Goal: Task Accomplishment & Management: Manage account settings

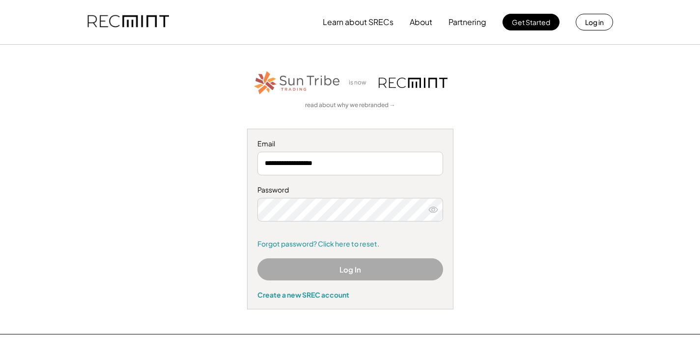
click at [335, 268] on button "Log In" at bounding box center [350, 269] width 186 height 22
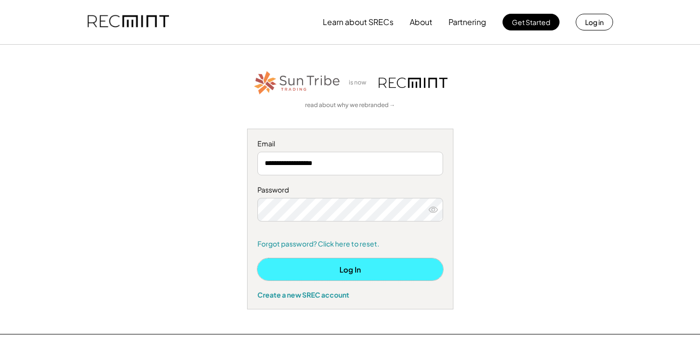
click at [345, 269] on button "Log In" at bounding box center [350, 269] width 186 height 22
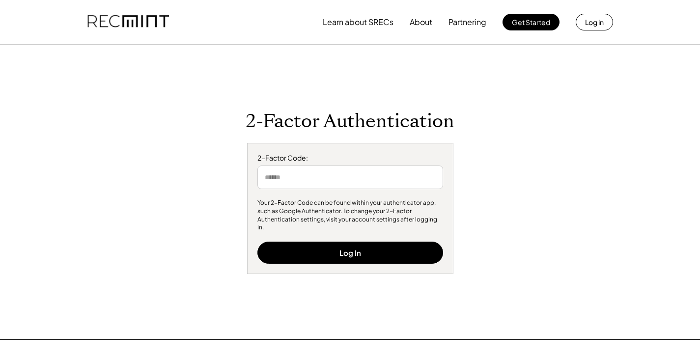
click at [312, 183] on input "input" at bounding box center [350, 178] width 186 height 24
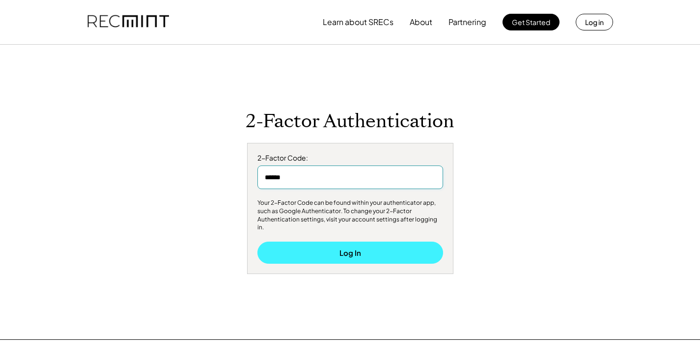
type input "******"
click at [351, 249] on button "Log In" at bounding box center [350, 253] width 186 height 22
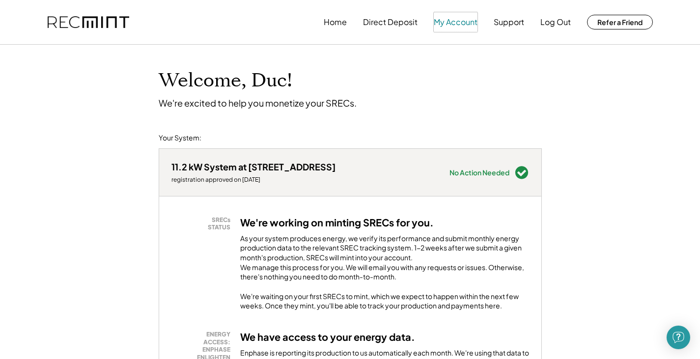
click at [462, 20] on button "My Account" at bounding box center [456, 22] width 44 height 20
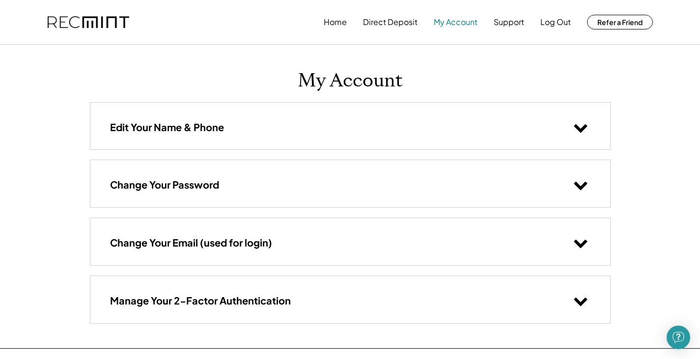
click at [454, 21] on button "My Account" at bounding box center [456, 22] width 44 height 20
click at [460, 19] on button "My Account" at bounding box center [456, 22] width 44 height 20
click at [399, 20] on button "Direct Deposit" at bounding box center [390, 22] width 55 height 20
click at [335, 21] on button "Home" at bounding box center [335, 22] width 23 height 20
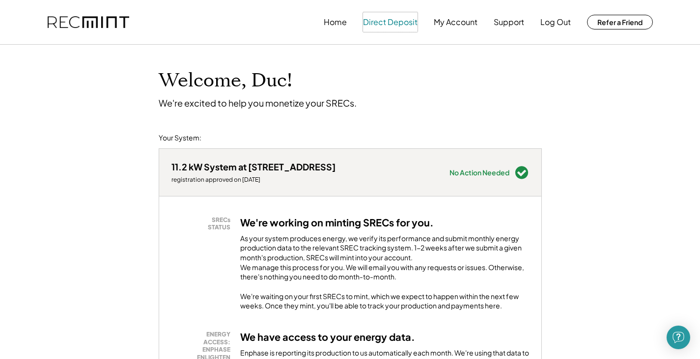
click at [383, 19] on button "Direct Deposit" at bounding box center [390, 22] width 55 height 20
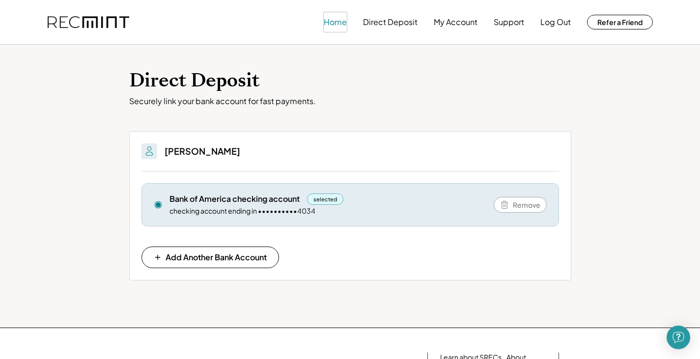
click at [338, 22] on button "Home" at bounding box center [335, 22] width 23 height 20
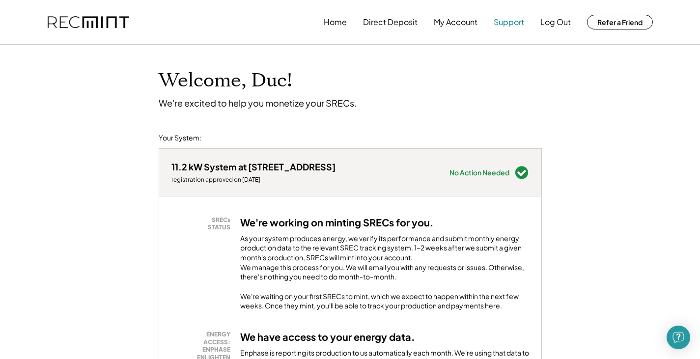
click at [510, 19] on button "Support" at bounding box center [509, 22] width 30 height 20
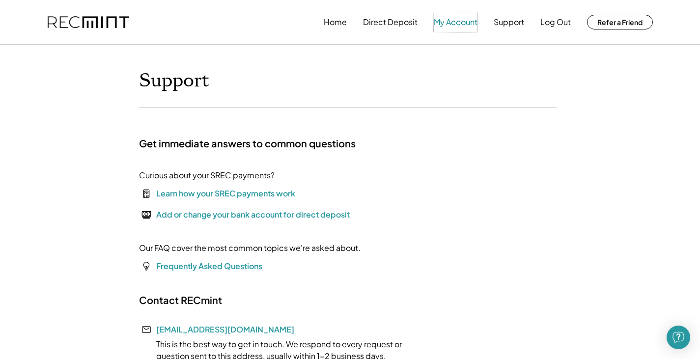
click at [454, 21] on button "My Account" at bounding box center [456, 22] width 44 height 20
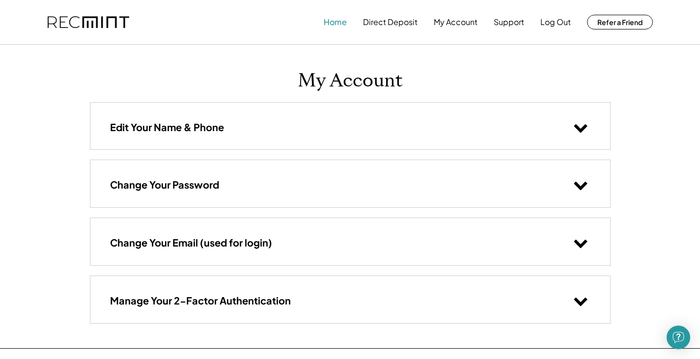
click at [336, 24] on button "Home" at bounding box center [335, 22] width 23 height 20
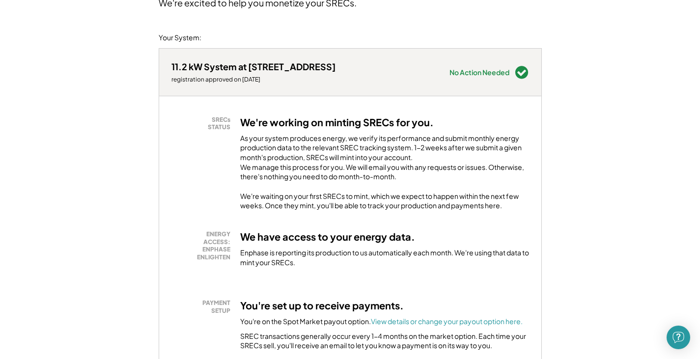
scroll to position [147, 0]
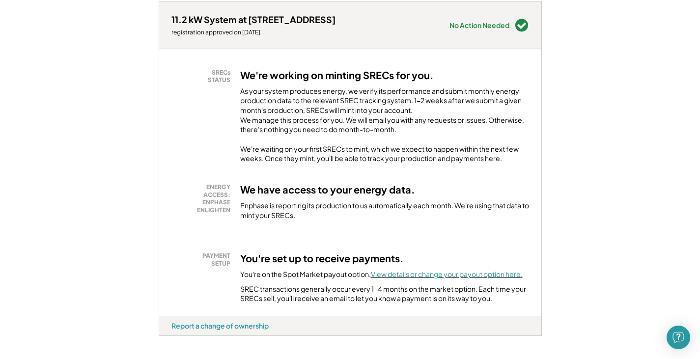
click at [446, 279] on font "View details or change your payout option here." at bounding box center [447, 274] width 152 height 9
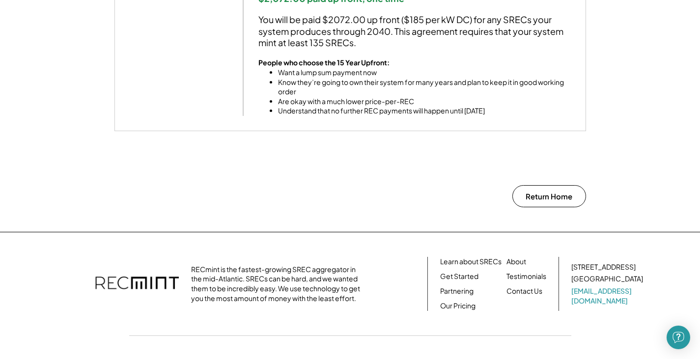
scroll to position [973, 0]
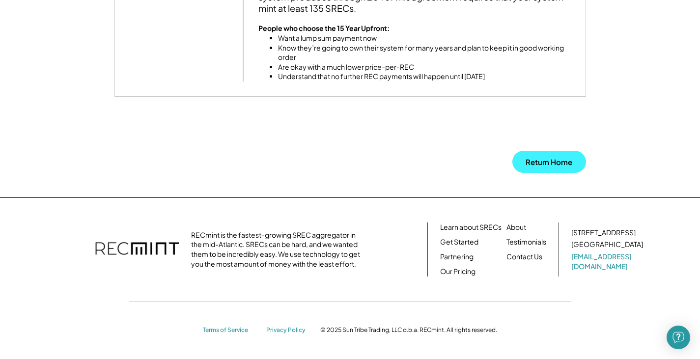
click at [535, 162] on button "Return Home" at bounding box center [549, 162] width 74 height 22
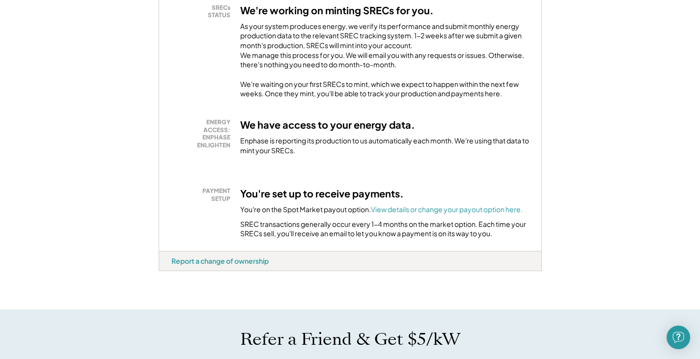
scroll to position [246, 0]
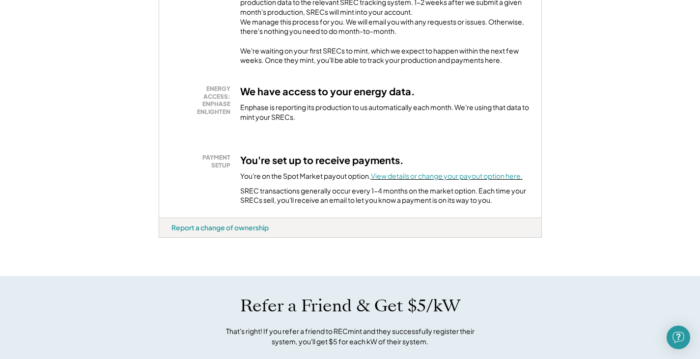
click at [424, 180] on font "View details or change your payout option here." at bounding box center [447, 175] width 152 height 9
click at [394, 180] on font "View details or change your payout option here." at bounding box center [447, 175] width 152 height 9
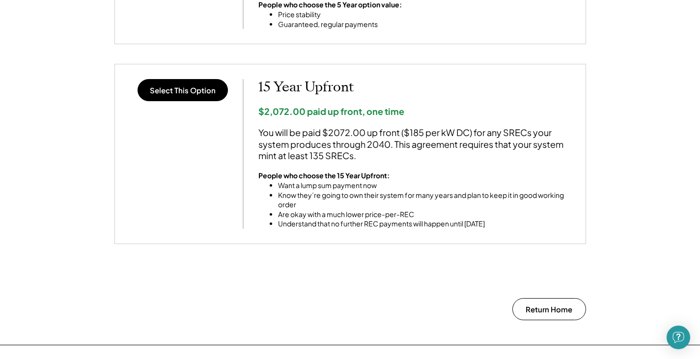
scroll to position [973, 0]
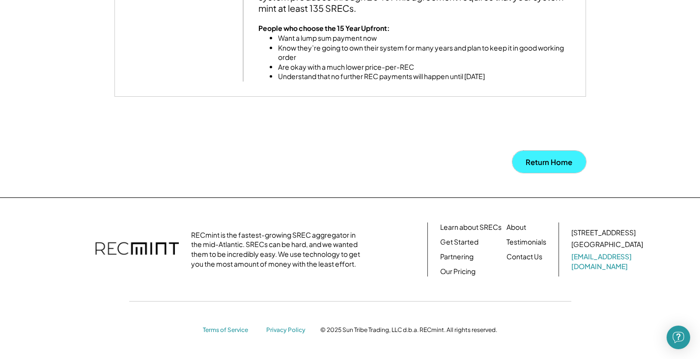
click at [565, 165] on button "Return Home" at bounding box center [549, 162] width 74 height 22
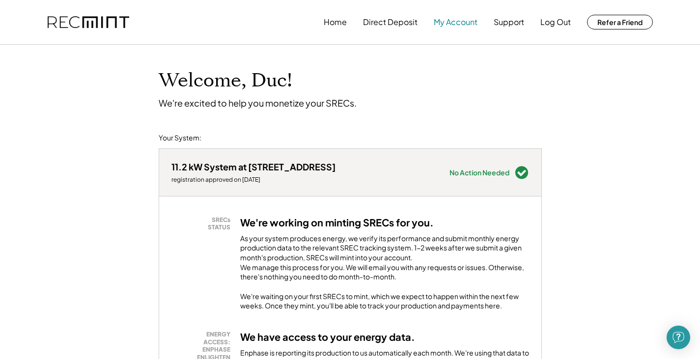
click at [449, 23] on button "My Account" at bounding box center [456, 22] width 44 height 20
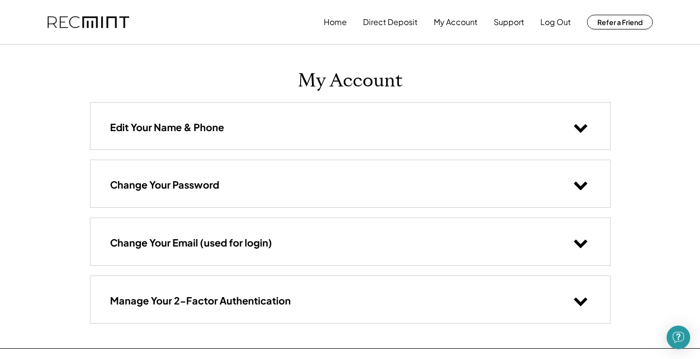
click at [110, 18] on img at bounding box center [89, 22] width 82 height 12
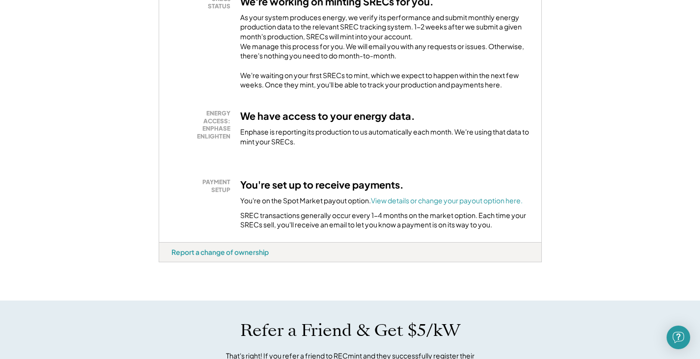
scroll to position [197, 0]
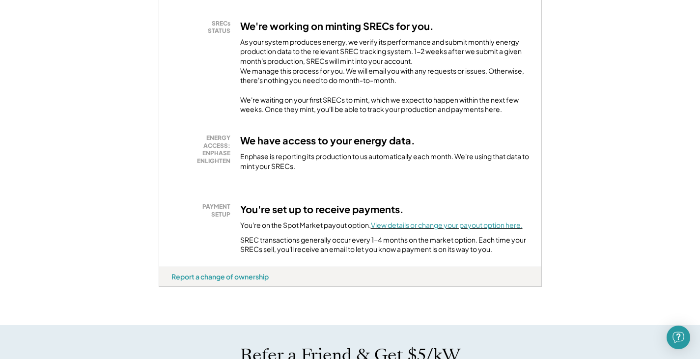
click at [402, 229] on font "View details or change your payout option here." at bounding box center [447, 225] width 152 height 9
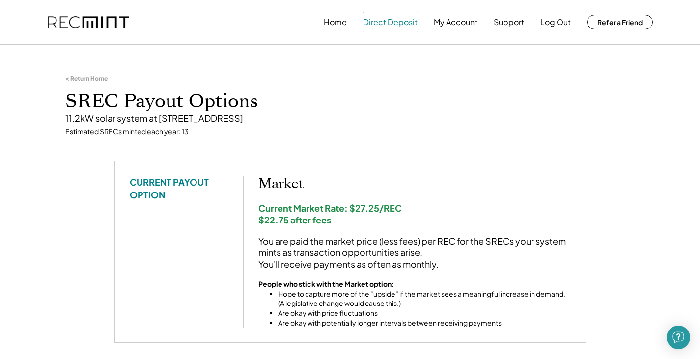
click at [386, 23] on button "Direct Deposit" at bounding box center [390, 22] width 55 height 20
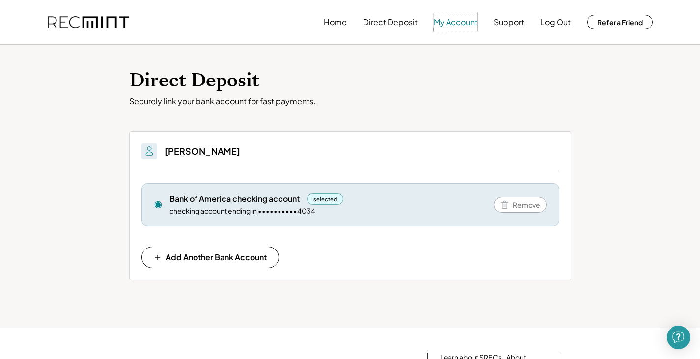
click at [455, 19] on button "My Account" at bounding box center [456, 22] width 44 height 20
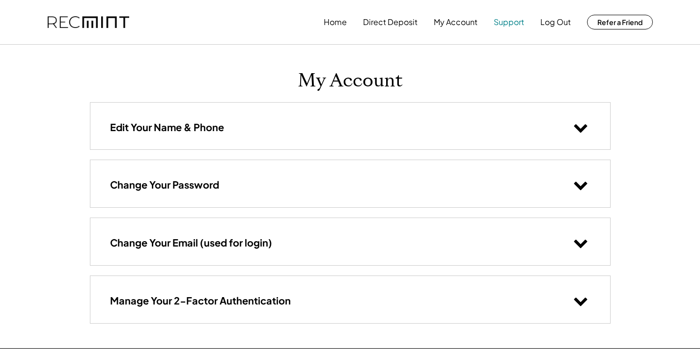
click at [519, 22] on button "Support" at bounding box center [509, 22] width 30 height 20
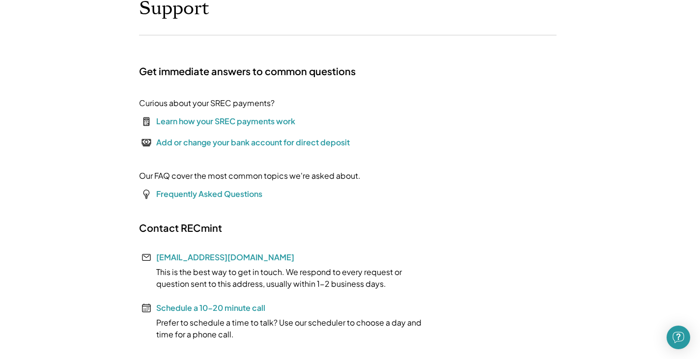
scroll to position [98, 0]
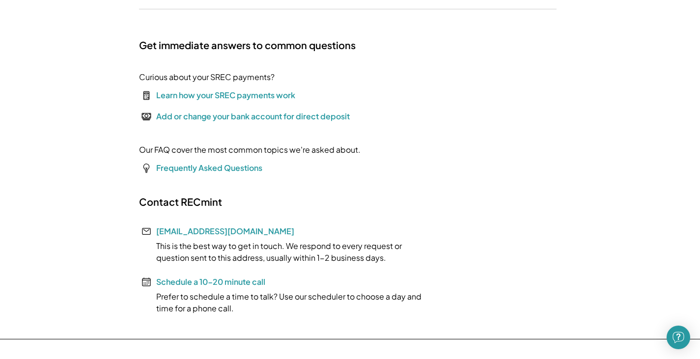
click at [256, 95] on div "Learn how your SREC payments work" at bounding box center [225, 95] width 139 height 12
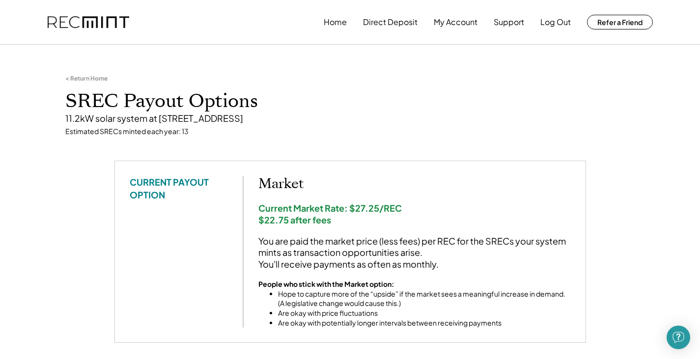
click at [107, 18] on img at bounding box center [89, 22] width 82 height 12
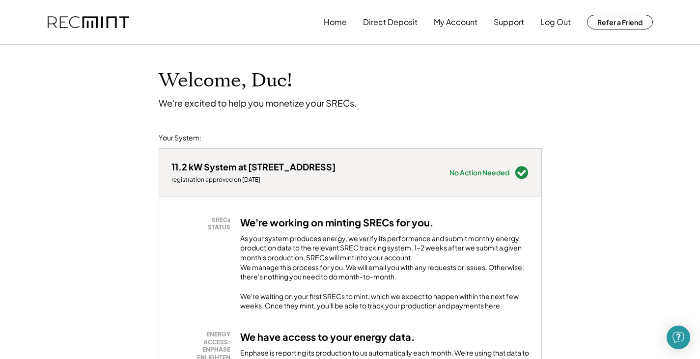
click at [107, 23] on img at bounding box center [89, 22] width 82 height 12
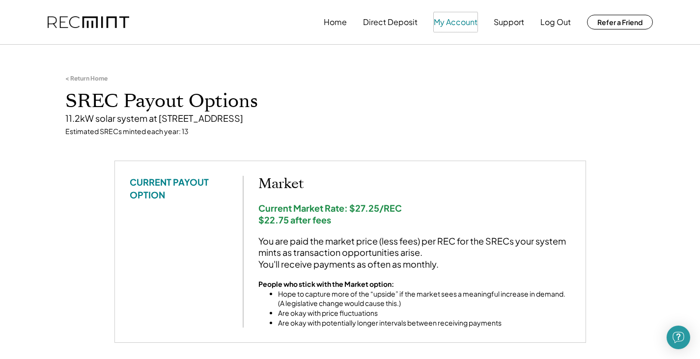
click at [451, 24] on button "My Account" at bounding box center [456, 22] width 44 height 20
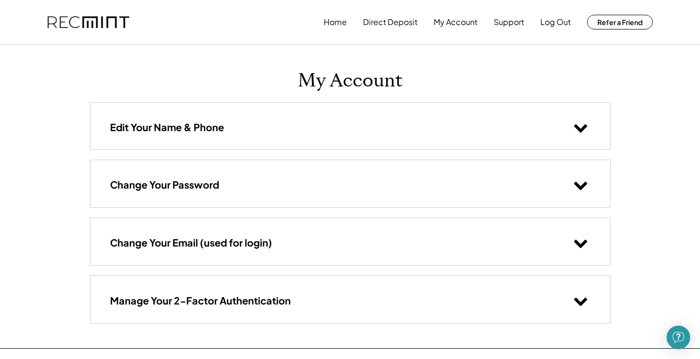
click at [85, 25] on img at bounding box center [89, 22] width 82 height 12
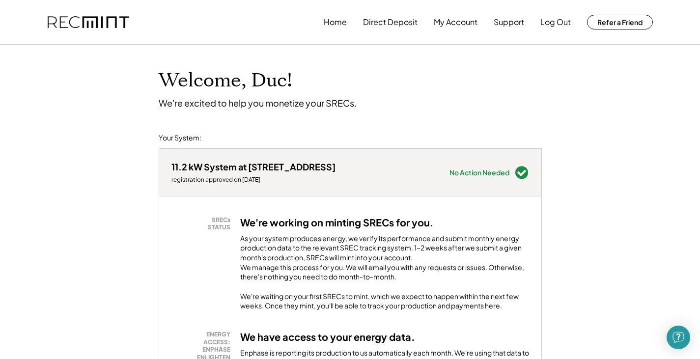
drag, startPoint x: 82, startPoint y: 29, endPoint x: 396, endPoint y: 100, distance: 322.7
click at [396, 100] on div "Welcome, Duc! We're excited to help you monetize your SRECs." at bounding box center [350, 77] width 403 height 64
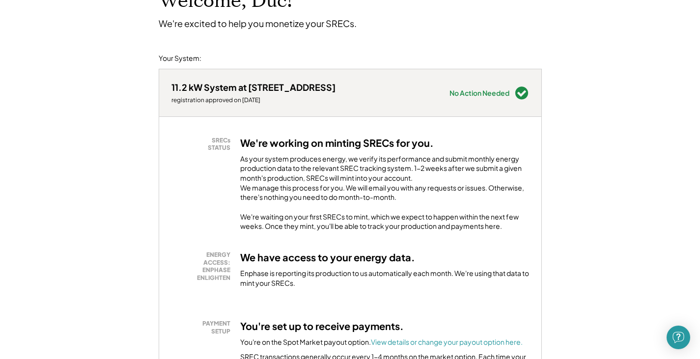
scroll to position [49, 0]
